Goal: Manage account settings

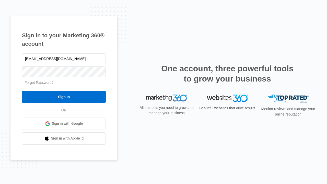
type input "[EMAIL_ADDRESS][DOMAIN_NAME]"
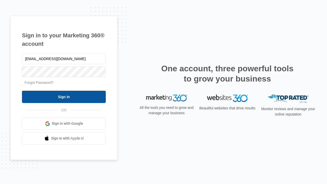
click at [64, 97] on input "Sign In" at bounding box center [64, 97] width 84 height 12
